Goal: Connect with others: Connect with other users

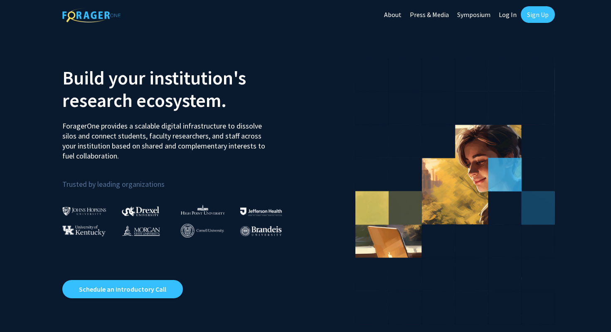
click at [510, 17] on link "Log In" at bounding box center [508, 14] width 26 height 29
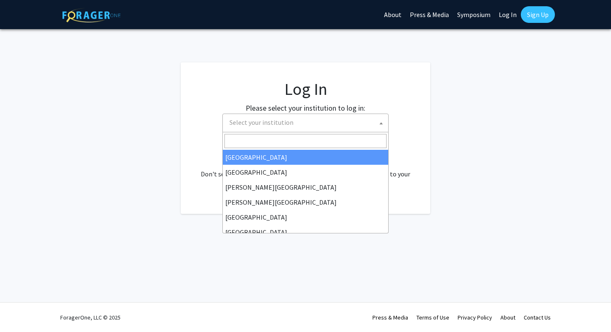
click at [299, 130] on span "Select your institution" at bounding box center [307, 122] width 162 height 17
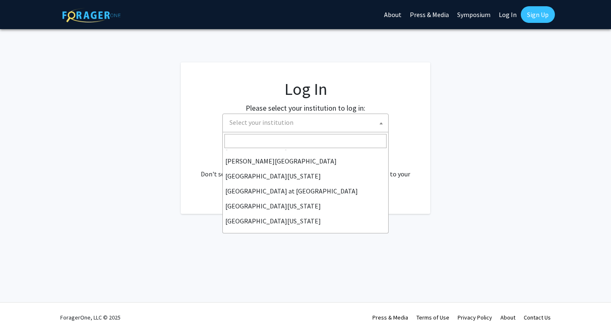
scroll to position [291, 0]
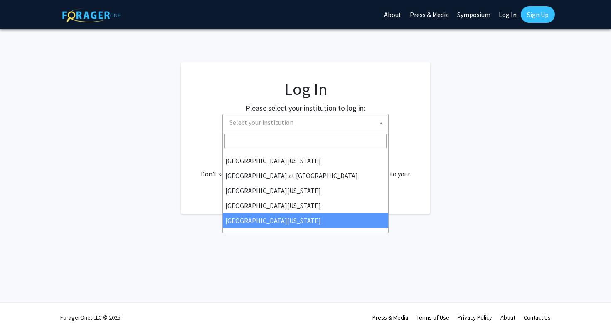
select select "33"
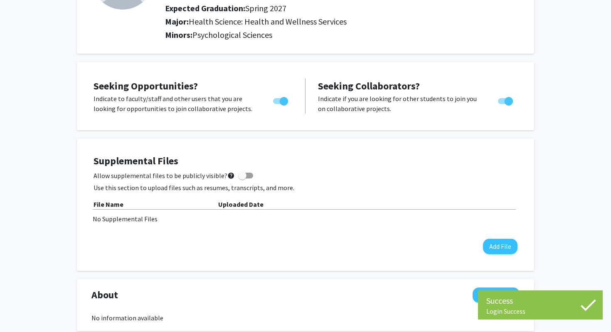
scroll to position [119, 0]
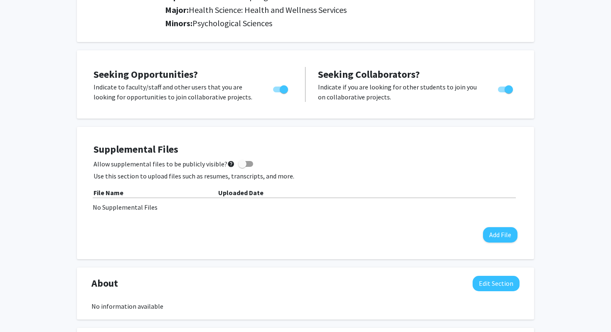
click at [238, 167] on span at bounding box center [242, 164] width 8 height 8
click at [242, 167] on input "Allow supplemental files to be publicly visible? help" at bounding box center [242, 167] width 0 height 0
checkbox input "true"
click at [494, 230] on button "Add File" at bounding box center [500, 234] width 35 height 15
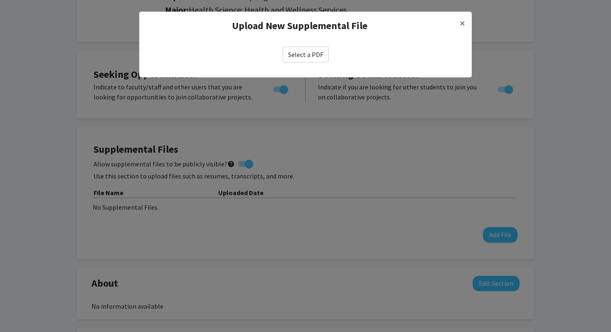
click at [316, 58] on label "Select a PDF" at bounding box center [306, 55] width 46 height 16
click at [0, 0] on input "Select a PDF" at bounding box center [0, 0] width 0 height 0
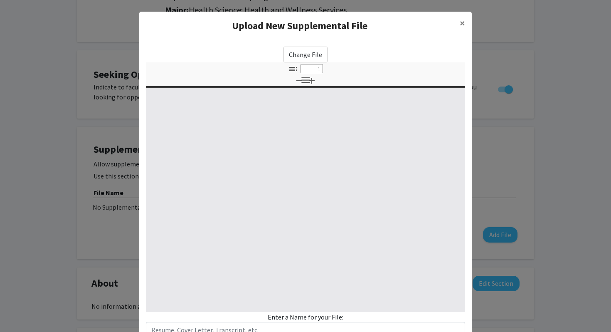
select select "custom"
type input "0"
select select "custom"
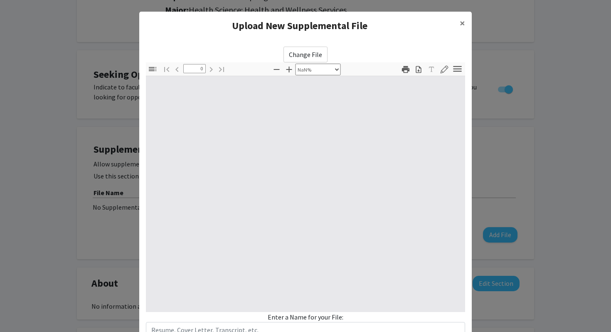
type input "1"
select select "auto"
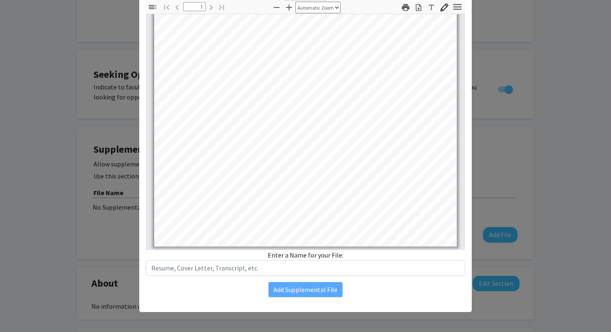
scroll to position [0, 0]
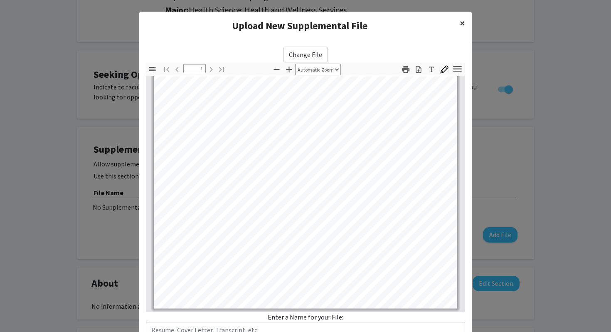
click at [458, 20] on button "×" at bounding box center [462, 23] width 19 height 23
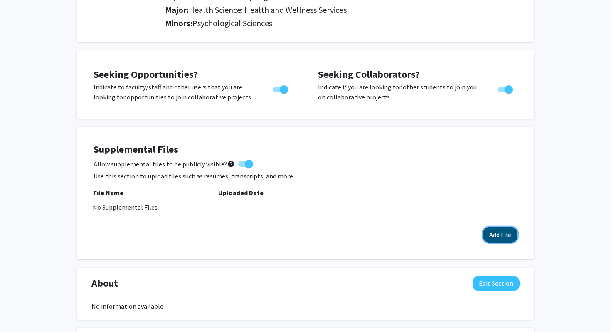
click at [505, 233] on button "Add File" at bounding box center [500, 234] width 35 height 15
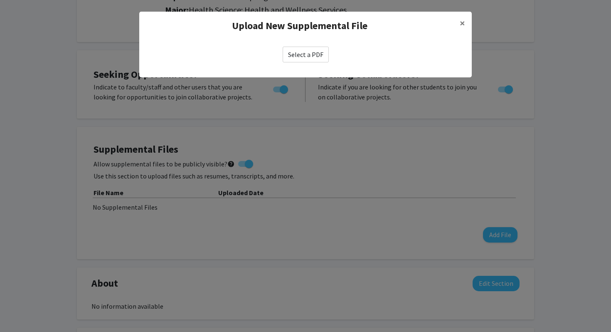
click at [320, 53] on label "Select a PDF" at bounding box center [306, 55] width 46 height 16
click at [0, 0] on input "Select a PDF" at bounding box center [0, 0] width 0 height 0
select select "custom"
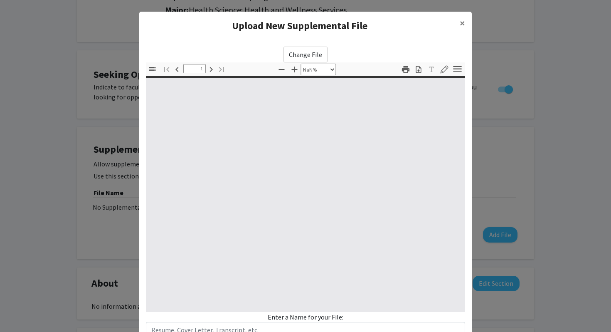
type input "0"
select select "custom"
type input "1"
select select "auto"
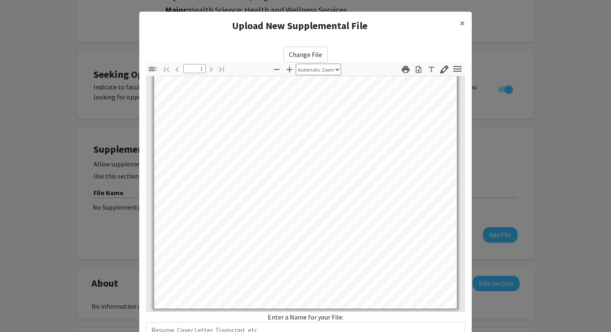
scroll to position [62, 0]
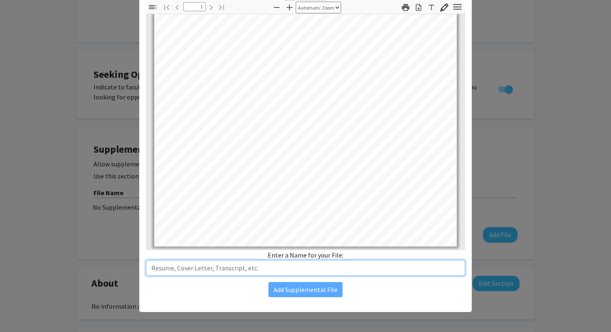
click at [298, 266] on input "text" at bounding box center [305, 268] width 319 height 16
type input "r"
type input "resume"
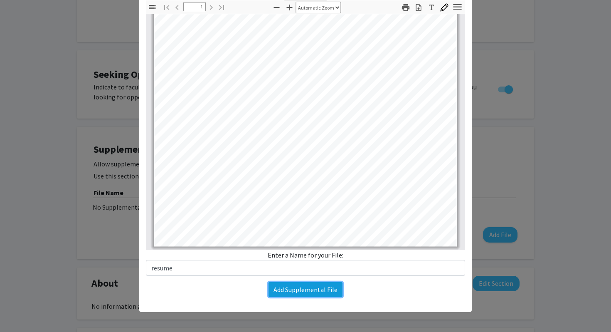
click at [309, 290] on button "Add Supplemental File" at bounding box center [306, 289] width 74 height 15
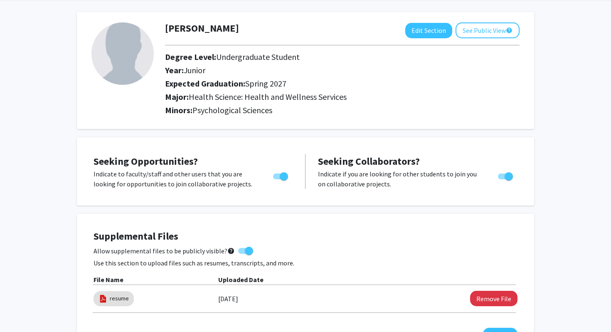
scroll to position [0, 0]
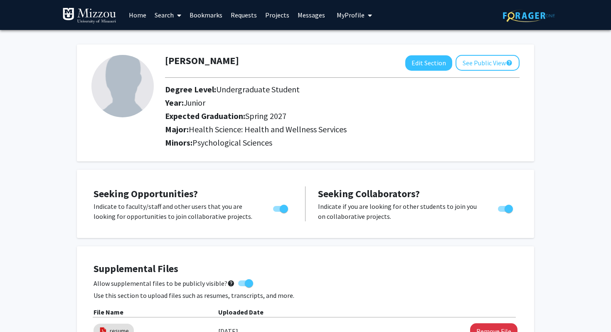
click at [163, 13] on link "Search" at bounding box center [168, 14] width 35 height 29
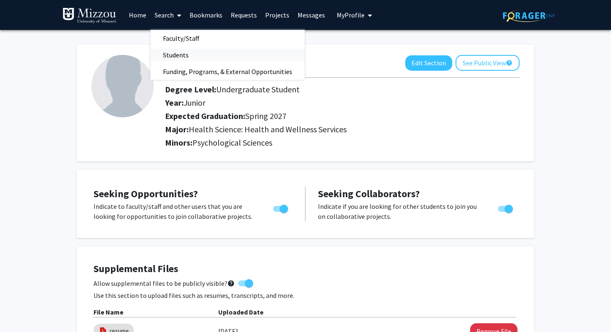
click at [179, 52] on span "Students" at bounding box center [176, 55] width 51 height 17
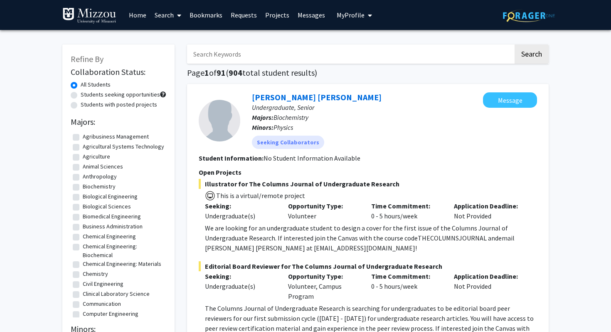
click at [323, 58] on input "Search Keywords" at bounding box center [350, 53] width 326 height 19
type input "bridget kraus"
click at [515, 44] on button "Search" at bounding box center [532, 53] width 34 height 19
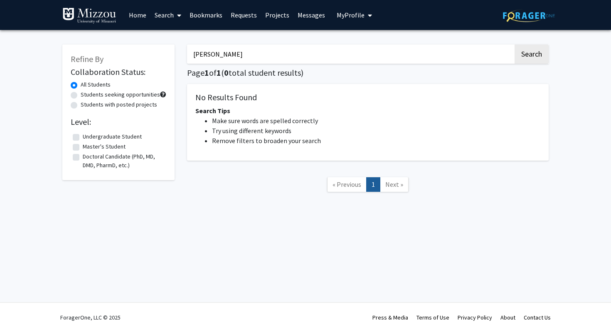
drag, startPoint x: 252, startPoint y: 54, endPoint x: 179, endPoint y: 56, distance: 72.8
click at [179, 56] on div "Refine By Collaboration Status: All Students Students seeking opportunities Stu…" at bounding box center [305, 122] width 499 height 173
click at [128, 188] on div "Refine By Collaboration Status: All Students Students seeking opportunities Stu…" at bounding box center [118, 122] width 125 height 173
drag, startPoint x: 248, startPoint y: 57, endPoint x: 158, endPoint y: 56, distance: 89.8
click at [158, 56] on div "Refine By Collaboration Status: All Students Students seeking opportunities Stu…" at bounding box center [305, 122] width 499 height 173
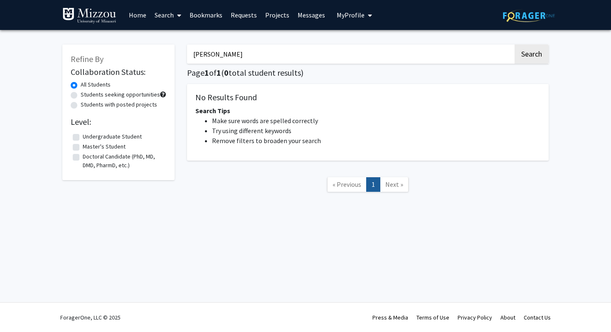
click at [164, 15] on link "Search" at bounding box center [168, 14] width 35 height 29
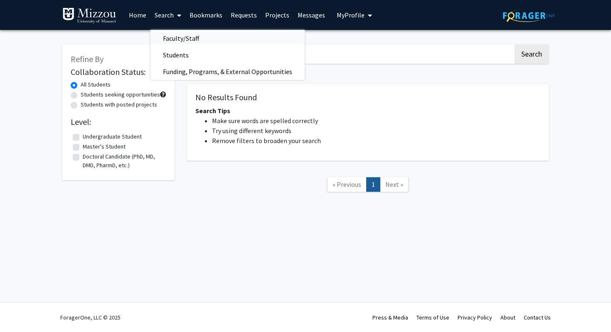
click at [181, 44] on span "Faculty/Staff" at bounding box center [181, 38] width 61 height 17
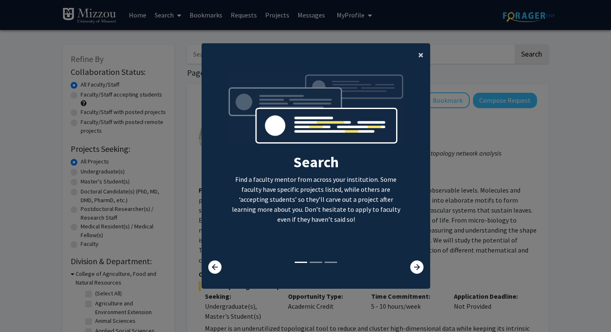
click at [422, 52] on span "×" at bounding box center [420, 54] width 5 height 13
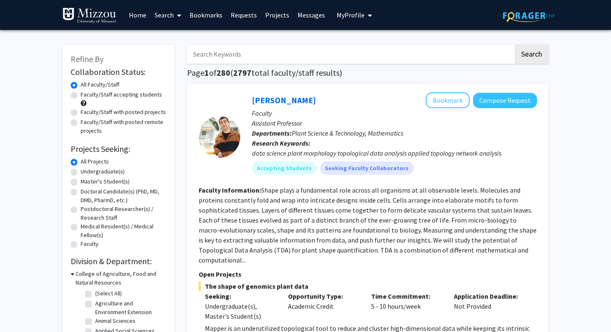
click at [402, 55] on input "Search Keywords" at bounding box center [350, 53] width 326 height 19
type input "bridget kraus"
click at [515, 44] on button "Search" at bounding box center [532, 53] width 34 height 19
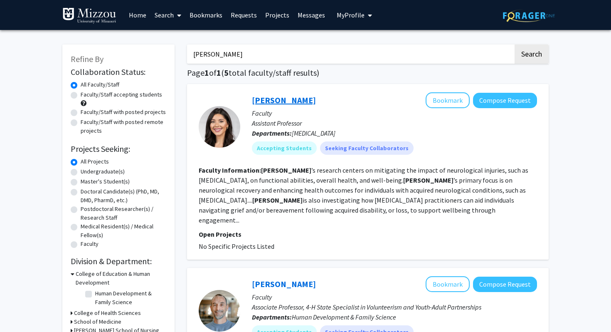
click at [291, 99] on link "Bridget Kraus" at bounding box center [284, 100] width 64 height 10
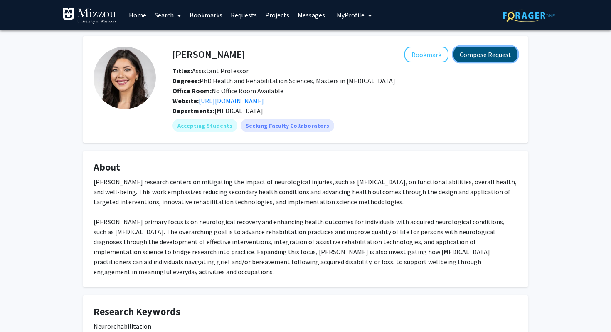
click at [504, 52] on button "Compose Request" at bounding box center [486, 54] width 64 height 15
